Goal: Transaction & Acquisition: Purchase product/service

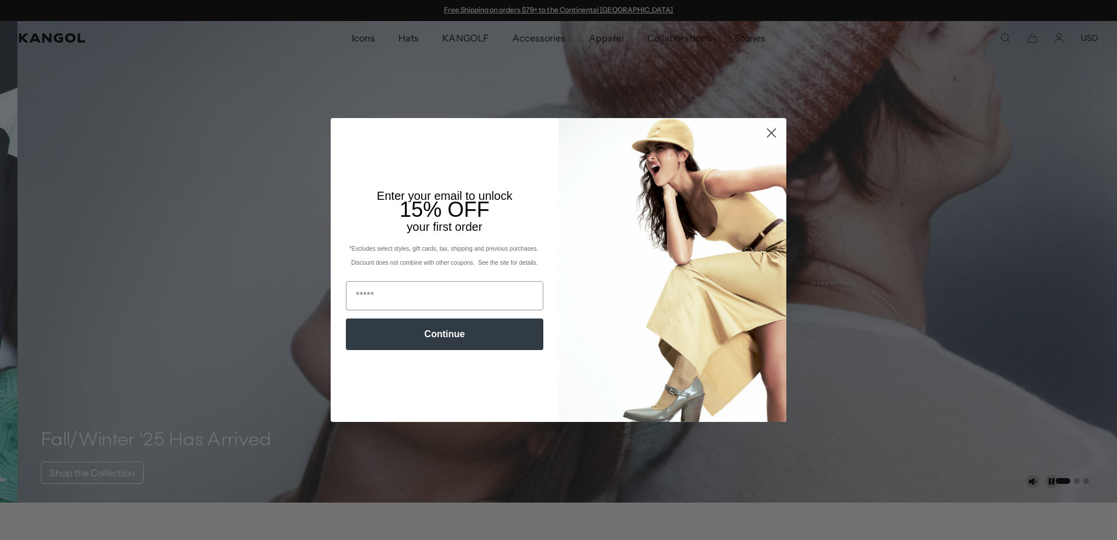
click at [782, 134] on div "Close dialog Enter your email to unlock 15% OFF your first order *Excludes sele…" at bounding box center [558, 270] width 479 height 304
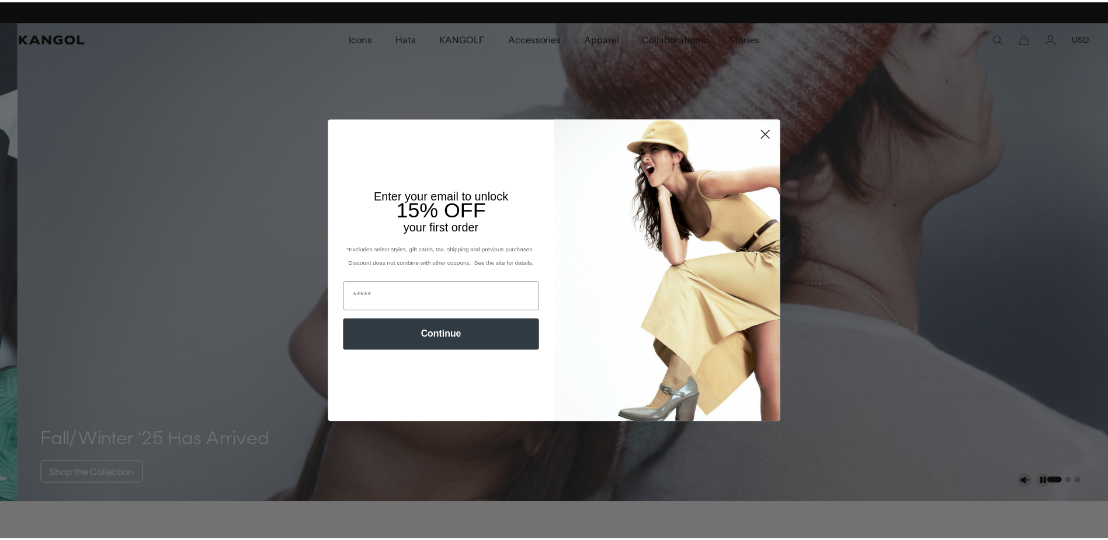
scroll to position [0, 241]
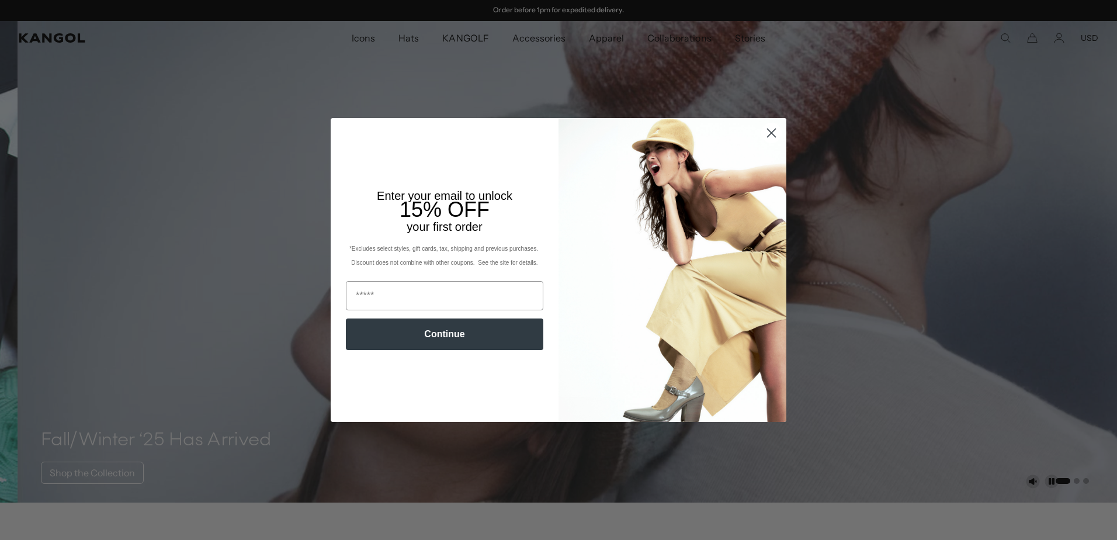
click at [764, 132] on circle "Close dialog" at bounding box center [771, 132] width 19 height 19
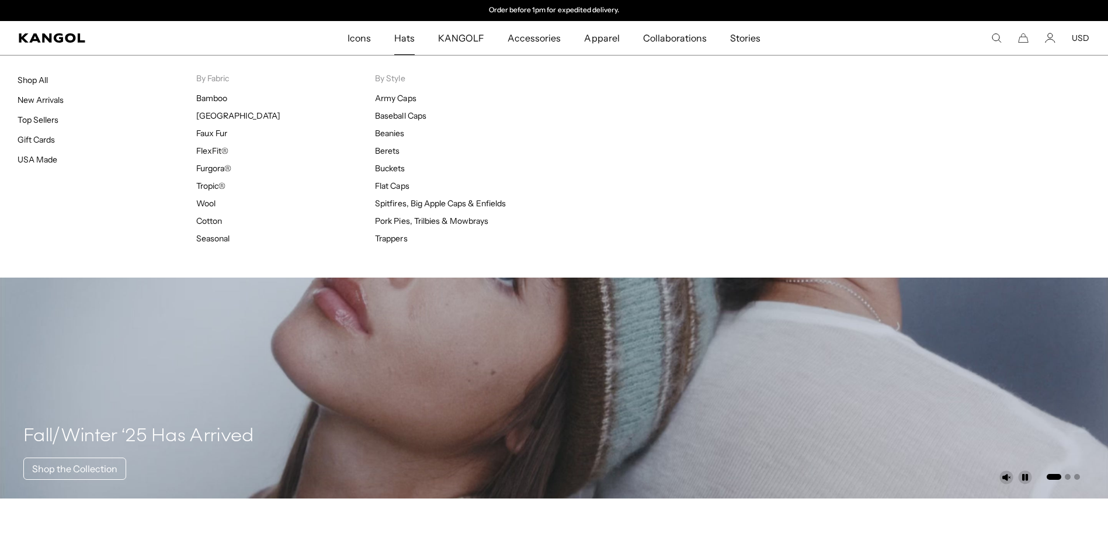
click at [408, 36] on span "Hats" at bounding box center [404, 38] width 20 height 34
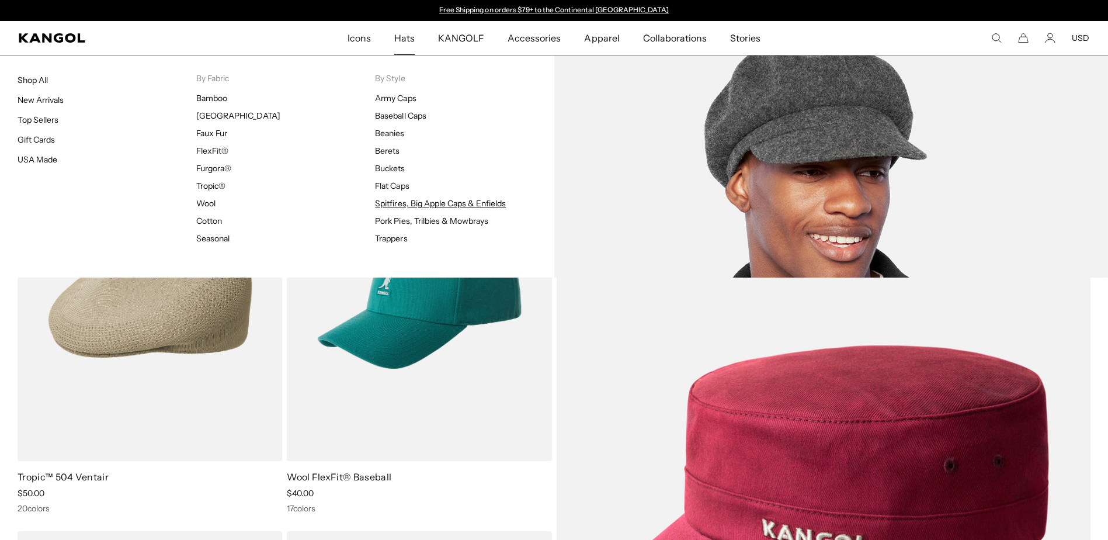
click at [389, 202] on link "Spitfires, Big Apple Caps & Enfields" at bounding box center [440, 203] width 131 height 11
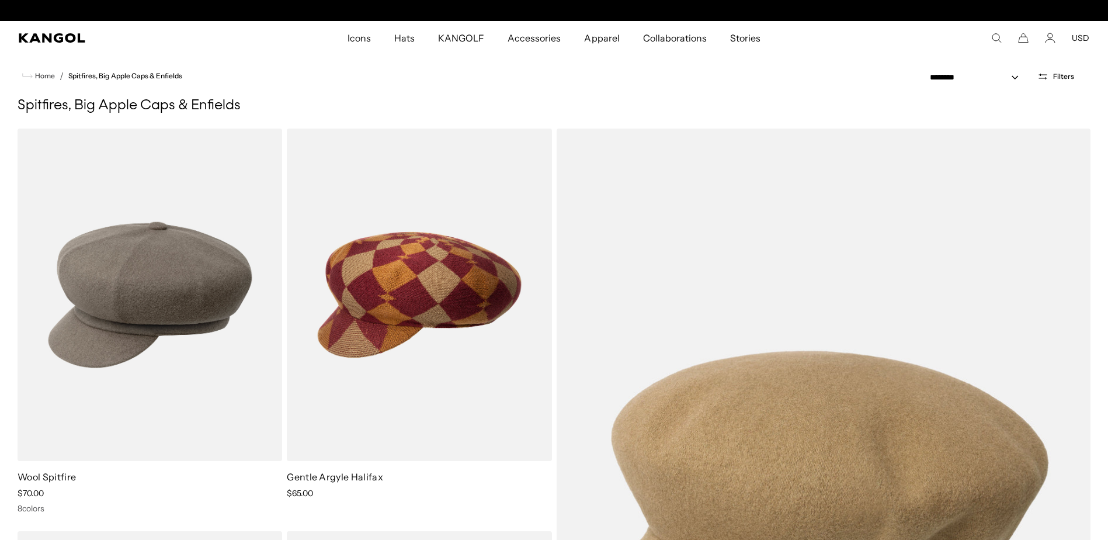
scroll to position [0, 241]
click at [1012, 75] on select "**********" at bounding box center [977, 77] width 105 height 12
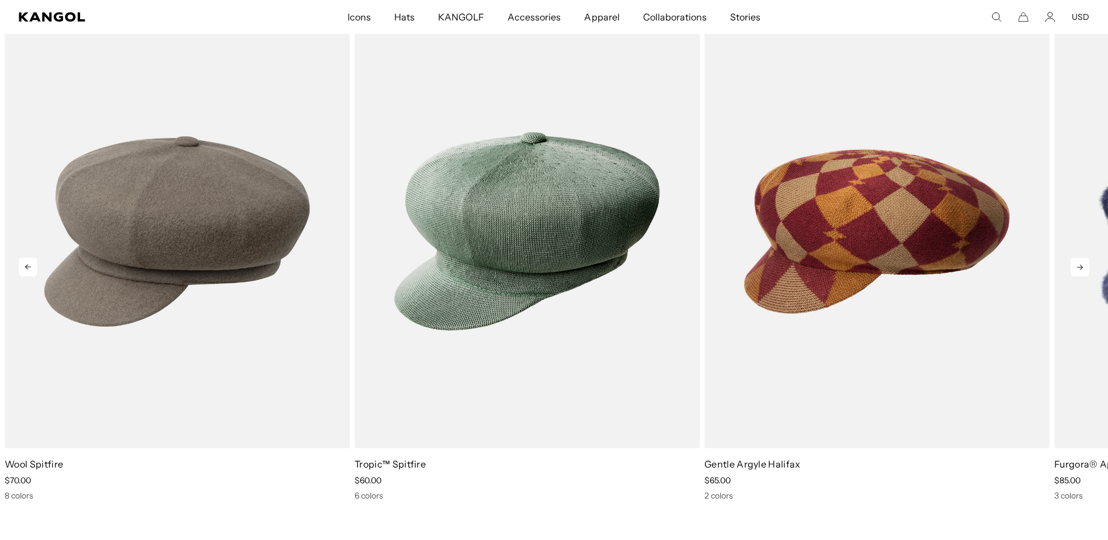
scroll to position [0, 0]
click at [1083, 268] on icon at bounding box center [1080, 267] width 19 height 19
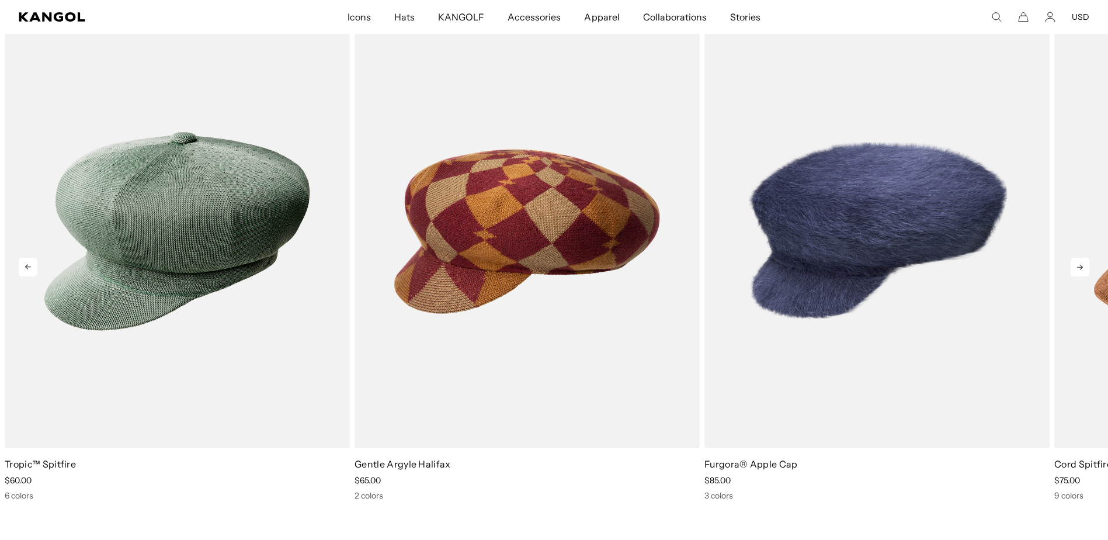
click at [1082, 268] on icon at bounding box center [1080, 267] width 19 height 19
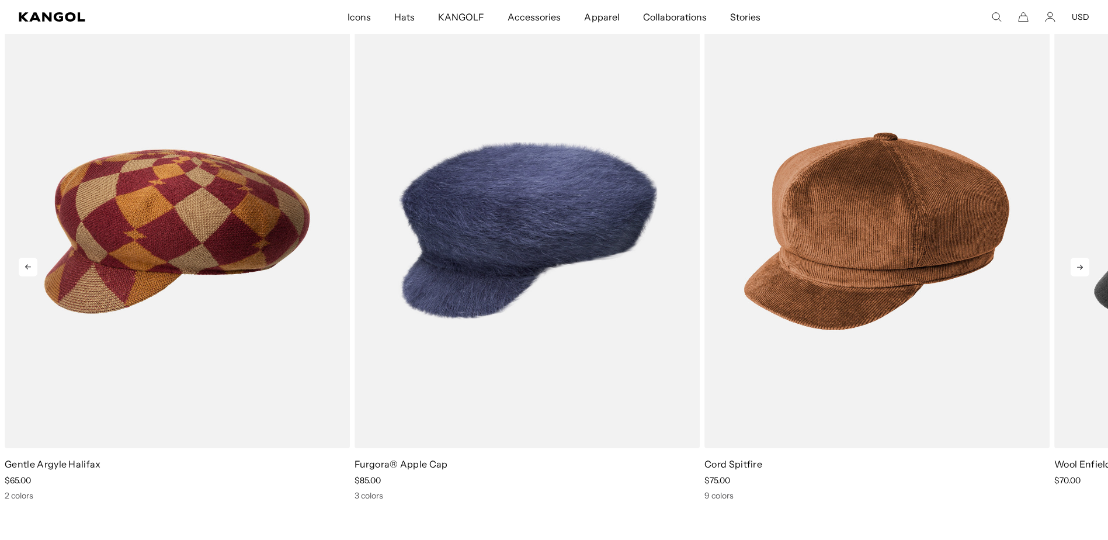
click at [1080, 268] on icon at bounding box center [1080, 267] width 19 height 19
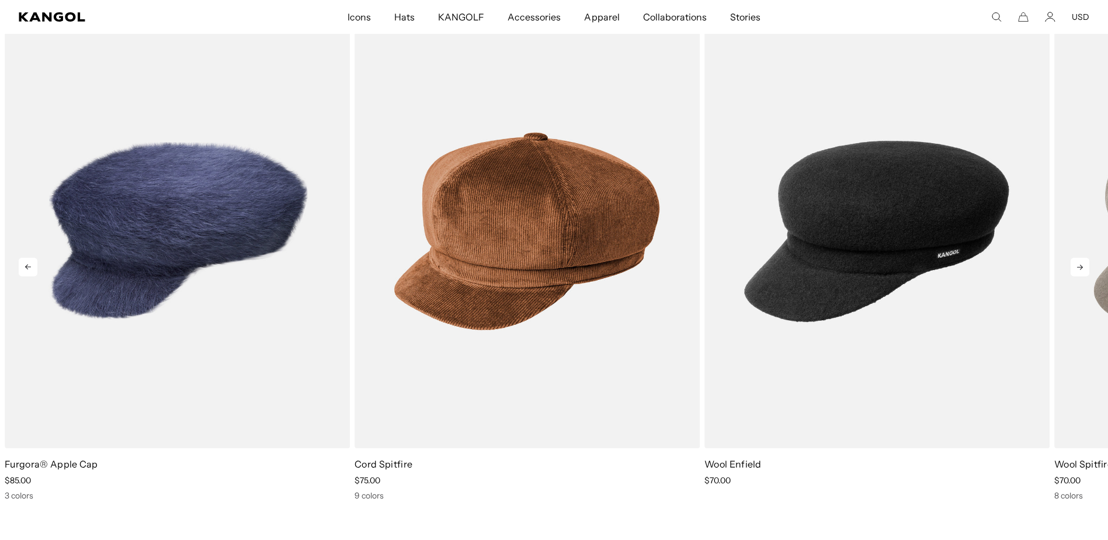
click at [1079, 268] on icon at bounding box center [1080, 267] width 19 height 19
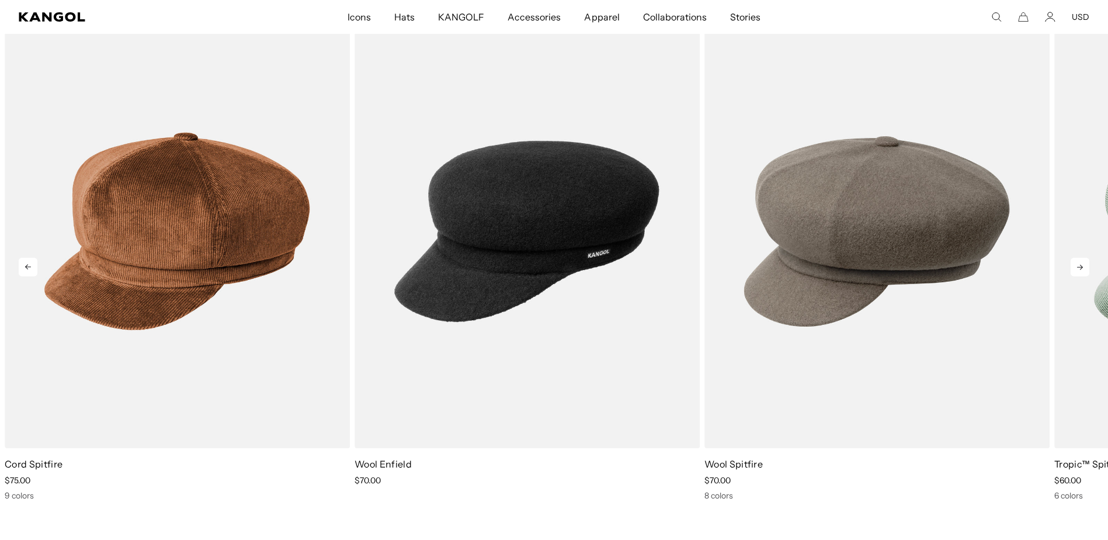
click at [1079, 268] on icon at bounding box center [1080, 267] width 19 height 19
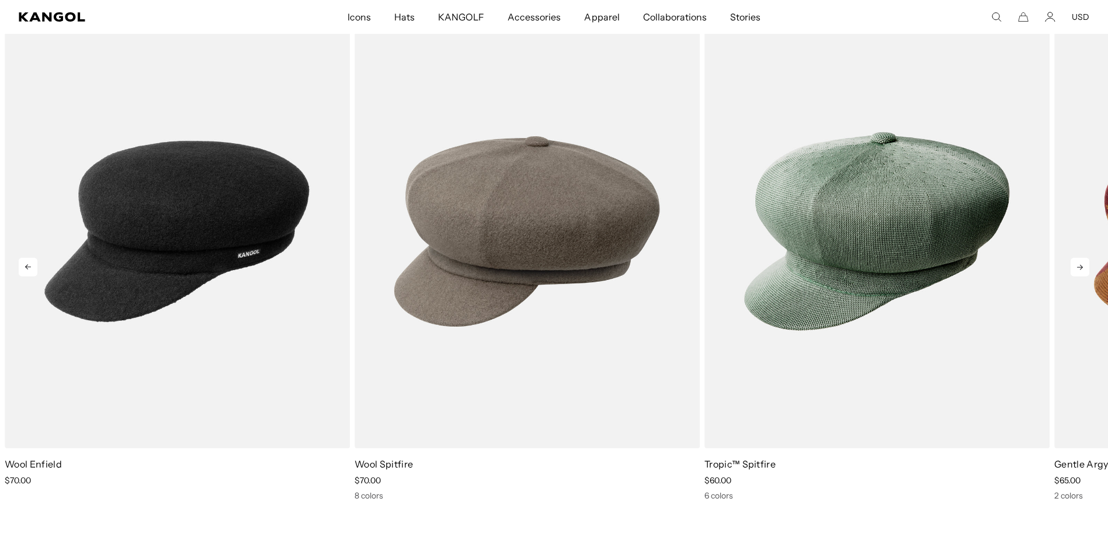
scroll to position [0, 241]
click at [1079, 268] on icon at bounding box center [1080, 267] width 19 height 19
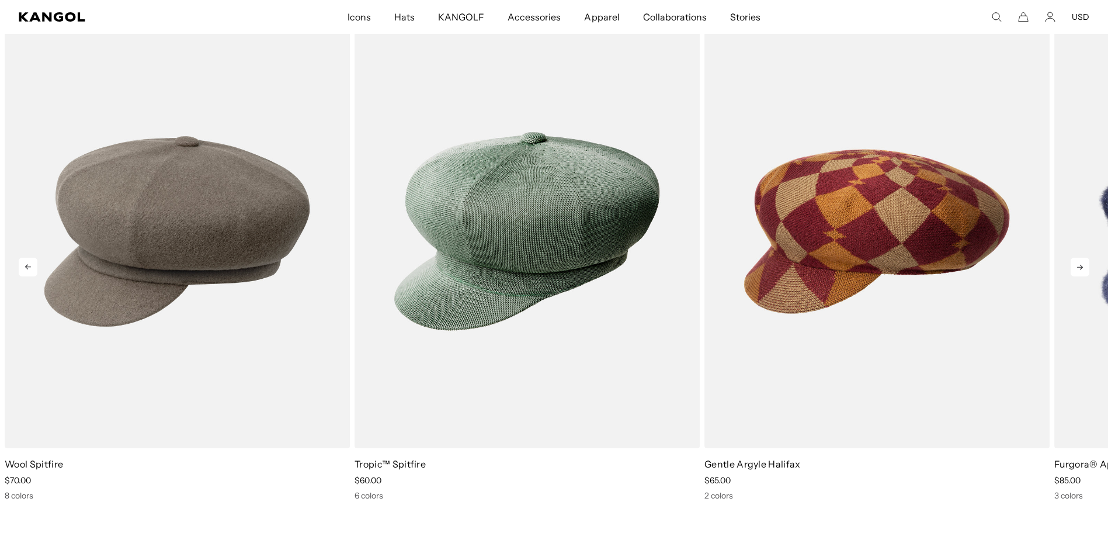
click at [1079, 268] on icon at bounding box center [1080, 267] width 19 height 19
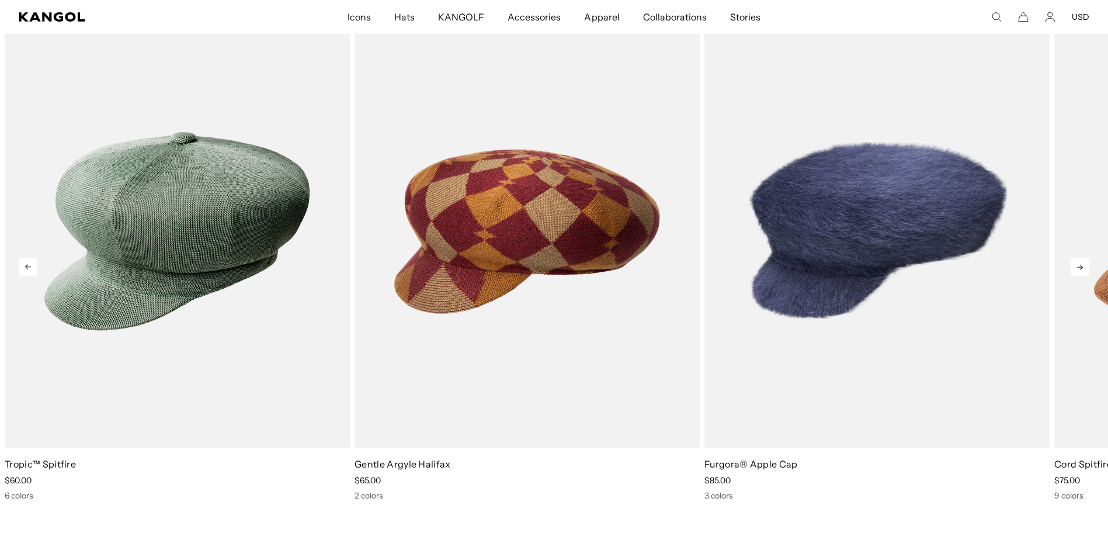
click at [1079, 268] on icon at bounding box center [1080, 267] width 19 height 19
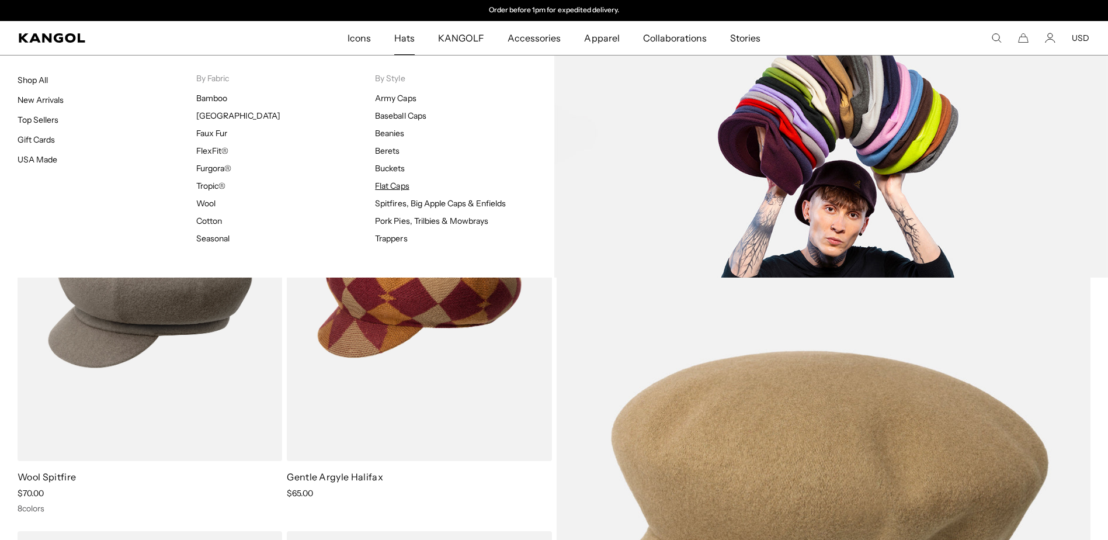
click at [385, 185] on link "Flat Caps" at bounding box center [392, 185] width 34 height 11
